Goal: Find specific page/section

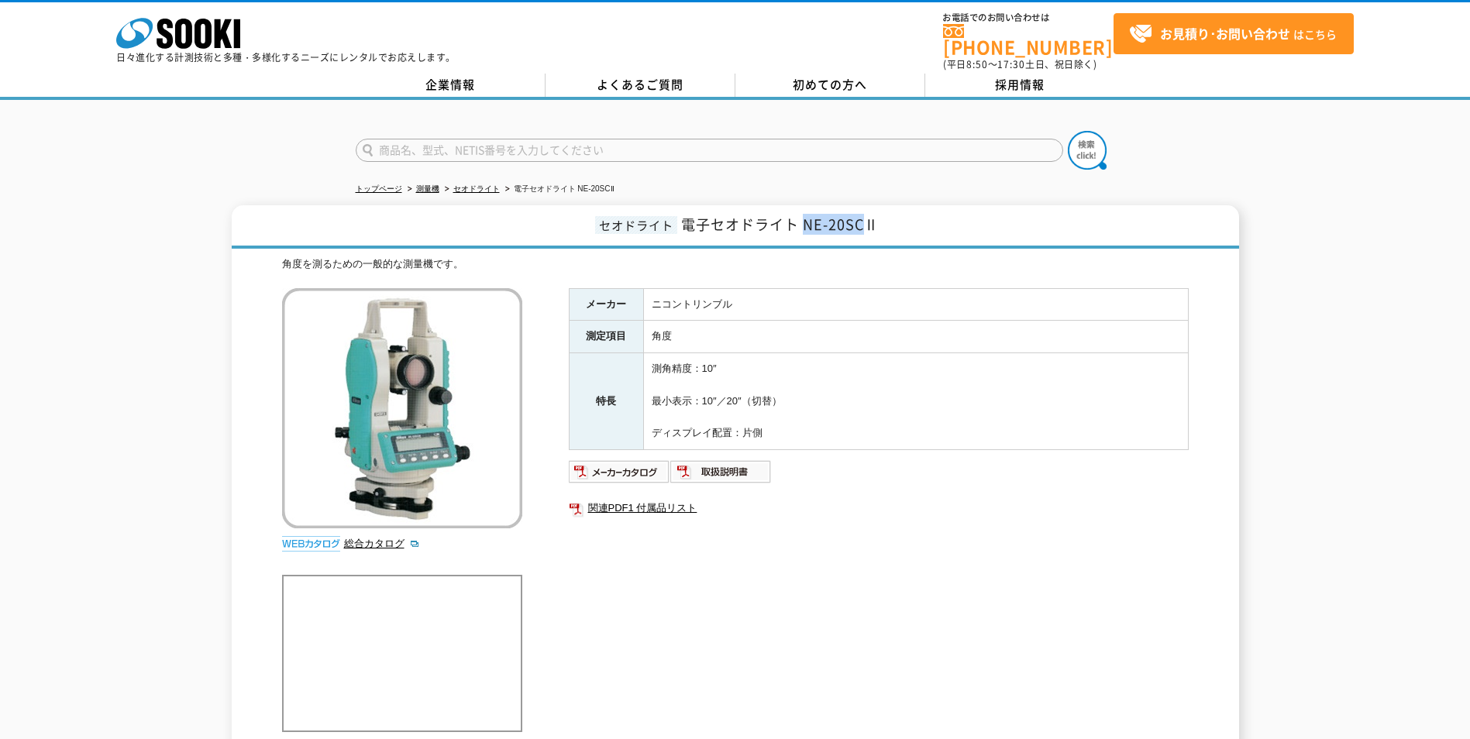
drag, startPoint x: 866, startPoint y: 214, endPoint x: 802, endPoint y: 215, distance: 64.3
click at [802, 215] on span "電子セオドライト NE-20SCⅡ" at bounding box center [780, 224] width 198 height 21
copy span "NE-20SC"
click at [723, 147] on input "text" at bounding box center [709, 150] width 707 height 23
paste input "NE-20SC"
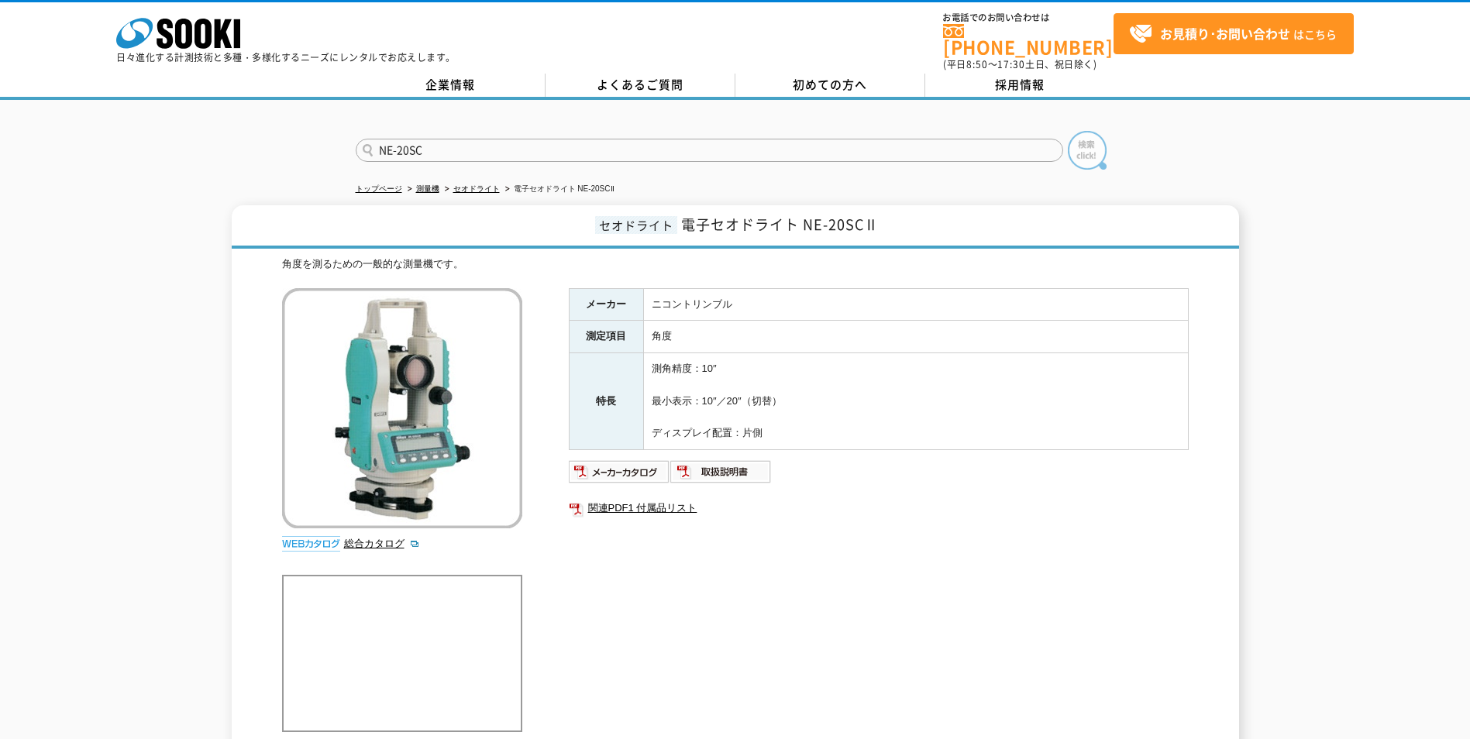
type input "NE-20SC"
click at [1084, 136] on img at bounding box center [1087, 150] width 39 height 39
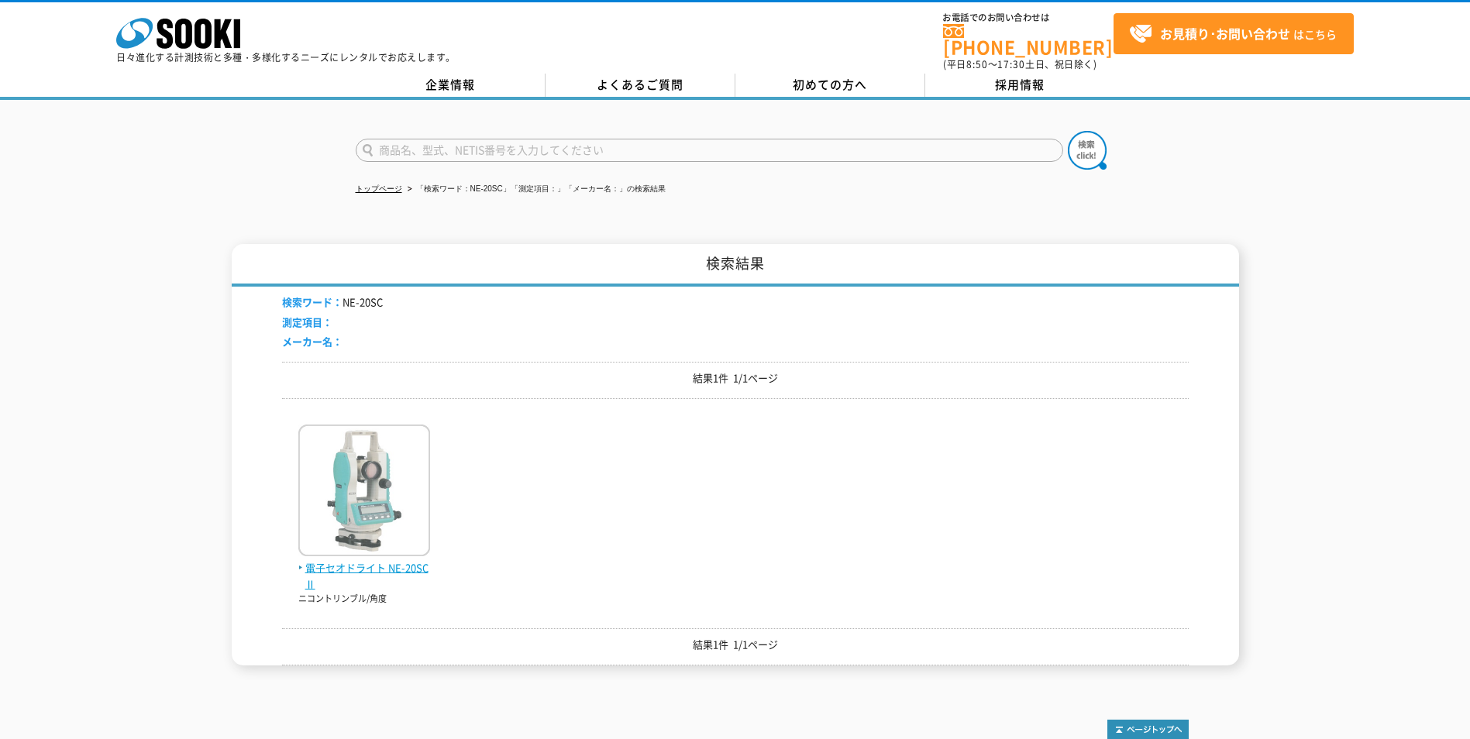
click at [311, 451] on img at bounding box center [364, 493] width 132 height 136
click at [404, 529] on img at bounding box center [364, 493] width 132 height 136
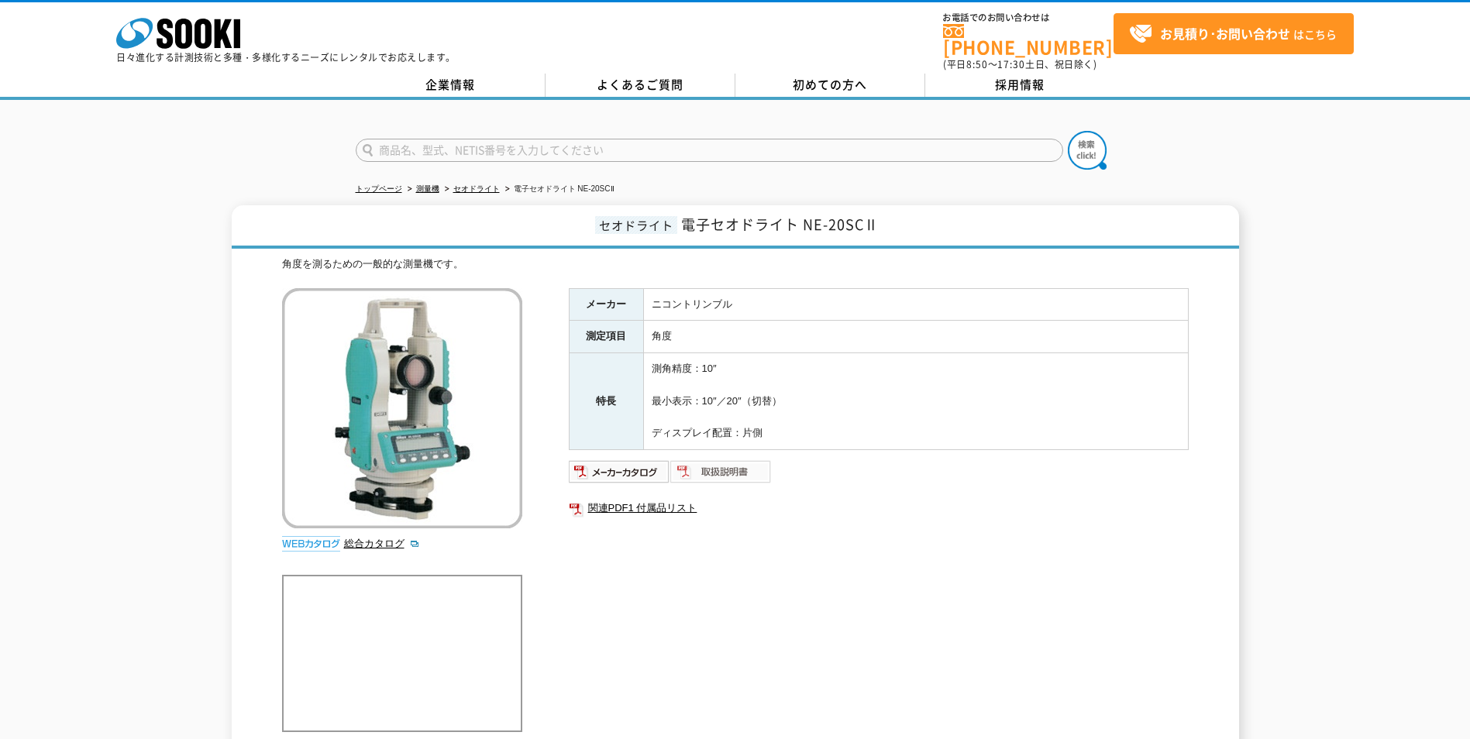
click at [732, 466] on img at bounding box center [720, 471] width 101 height 25
